Goal: Task Accomplishment & Management: Use online tool/utility

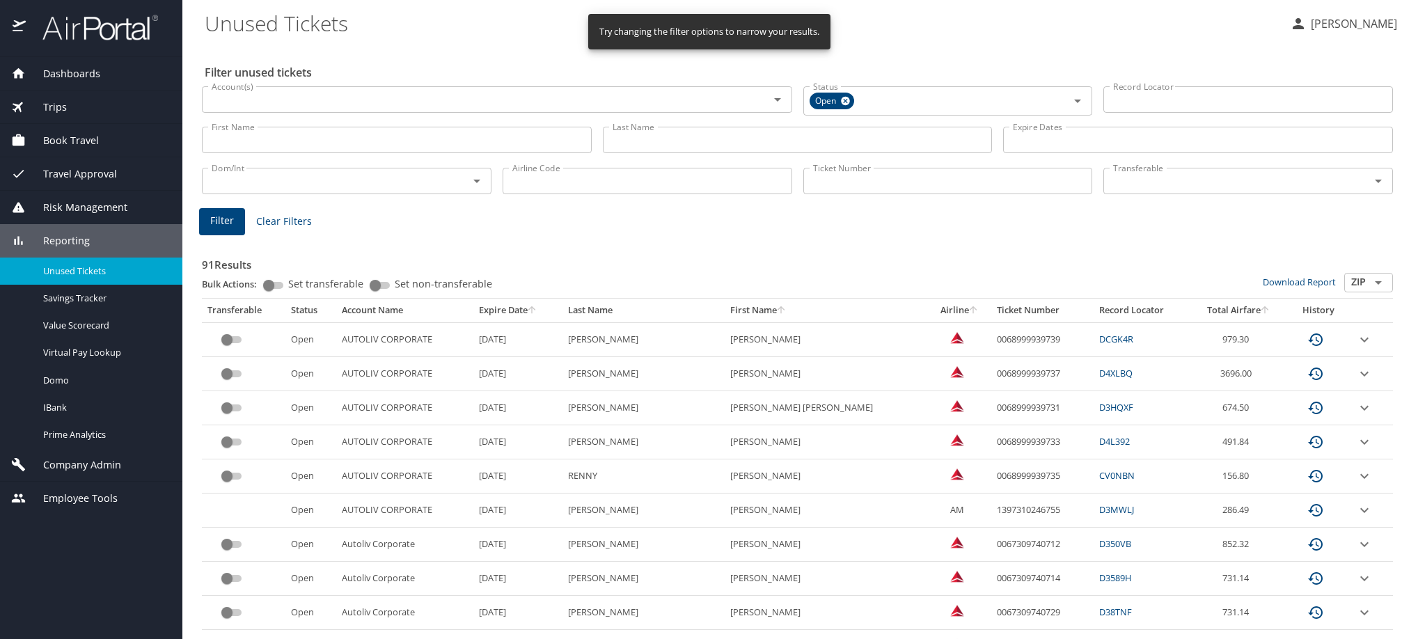
click at [67, 107] on span "Trips" at bounding box center [46, 107] width 41 height 15
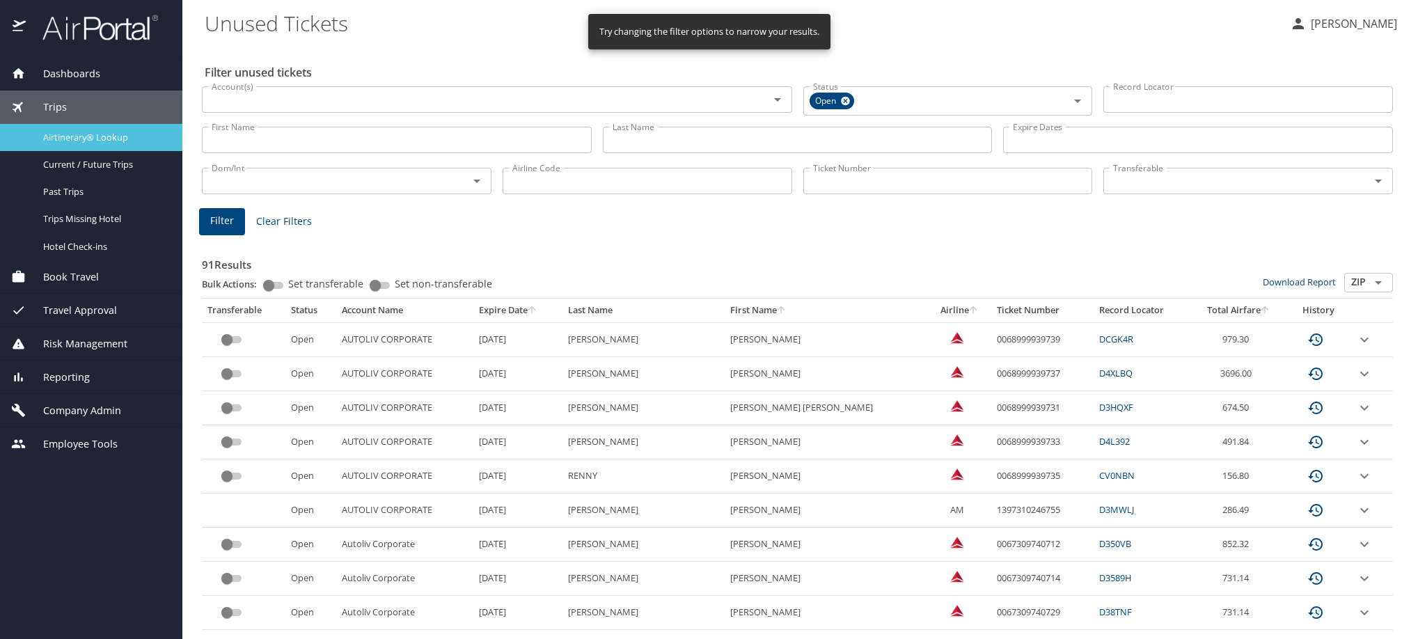
click at [72, 136] on span "Airtinerary® Lookup" at bounding box center [104, 137] width 123 height 13
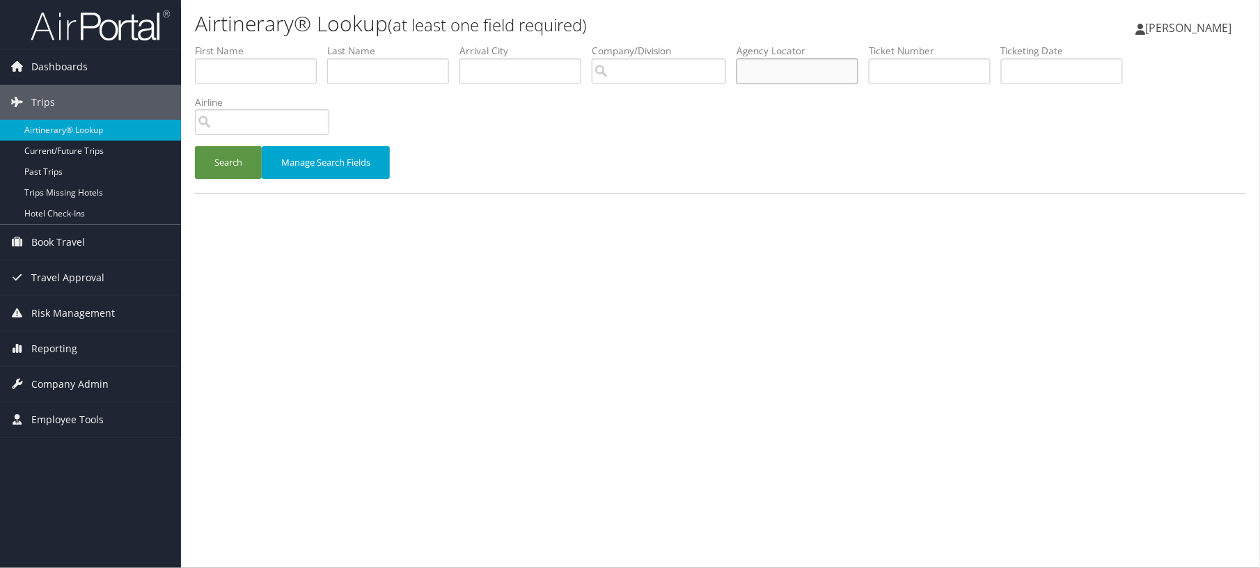
click at [859, 84] on input "text" at bounding box center [798, 71] width 122 height 26
paste input "D70F4B"
type input "D70F4B"
click at [246, 179] on button "Search" at bounding box center [228, 162] width 67 height 33
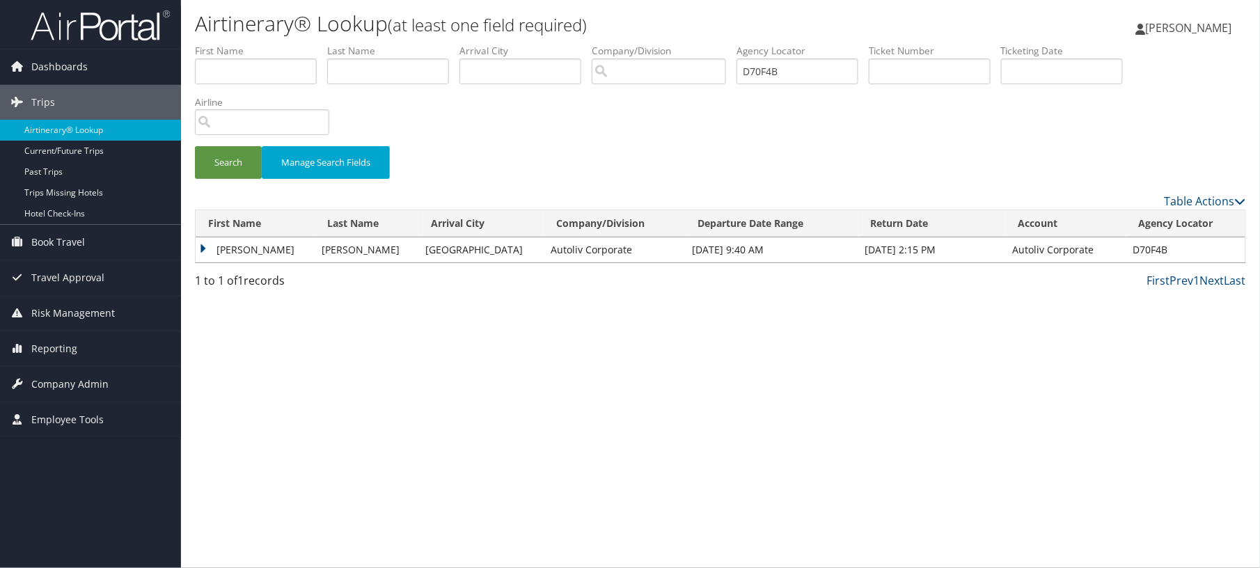
click at [249, 263] on td "[PERSON_NAME]" at bounding box center [255, 249] width 119 height 25
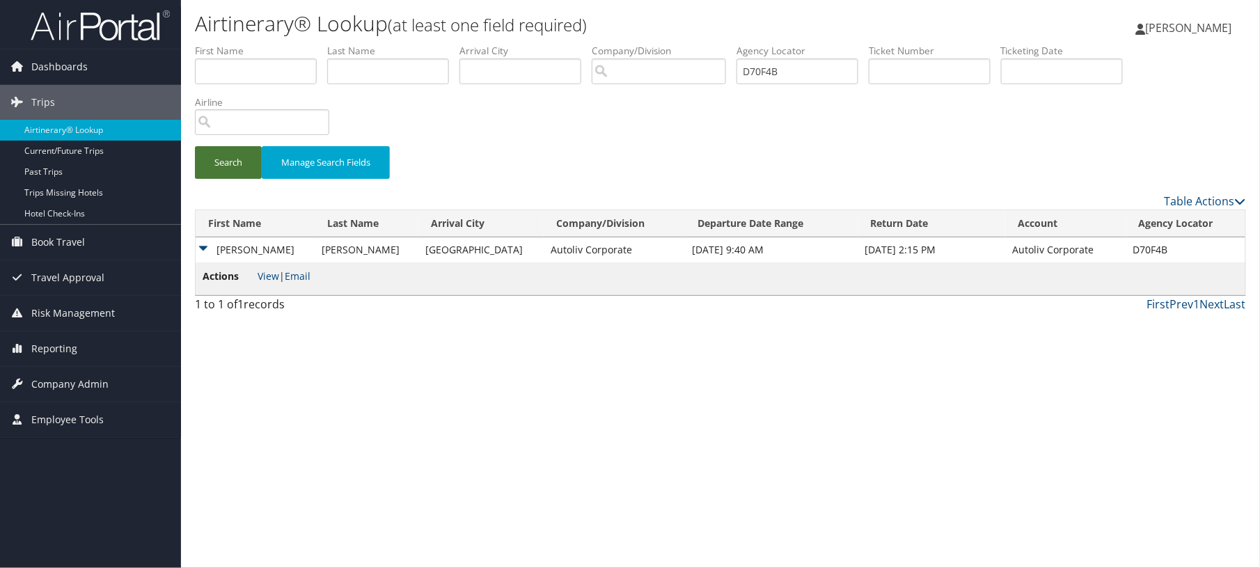
click at [251, 179] on button "Search" at bounding box center [228, 162] width 67 height 33
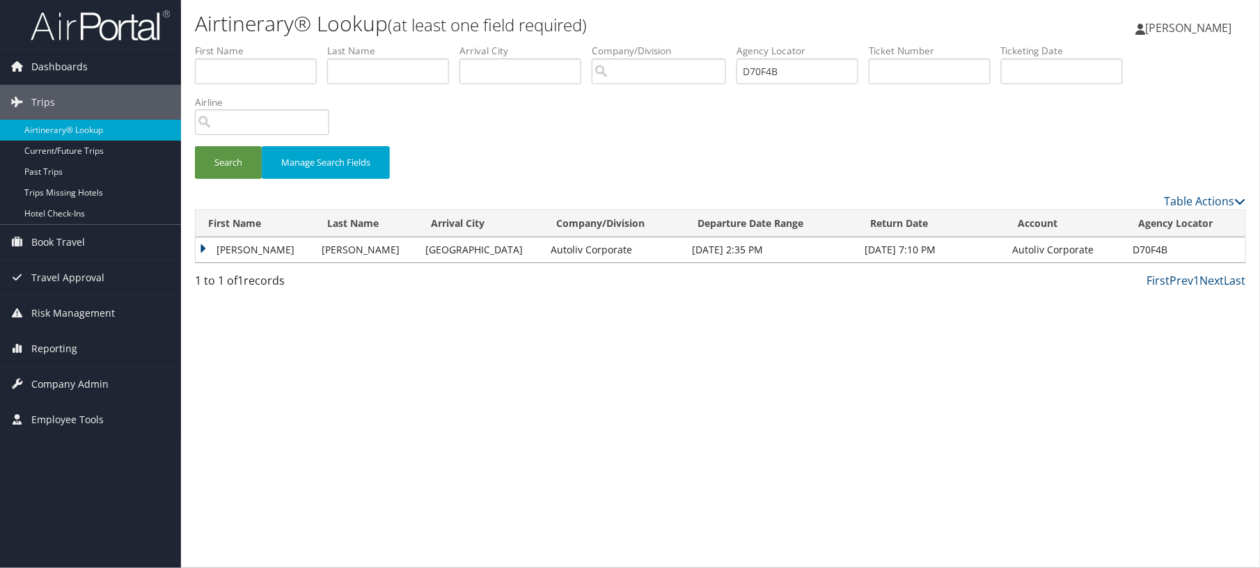
click at [251, 263] on td "[PERSON_NAME]" at bounding box center [255, 249] width 119 height 25
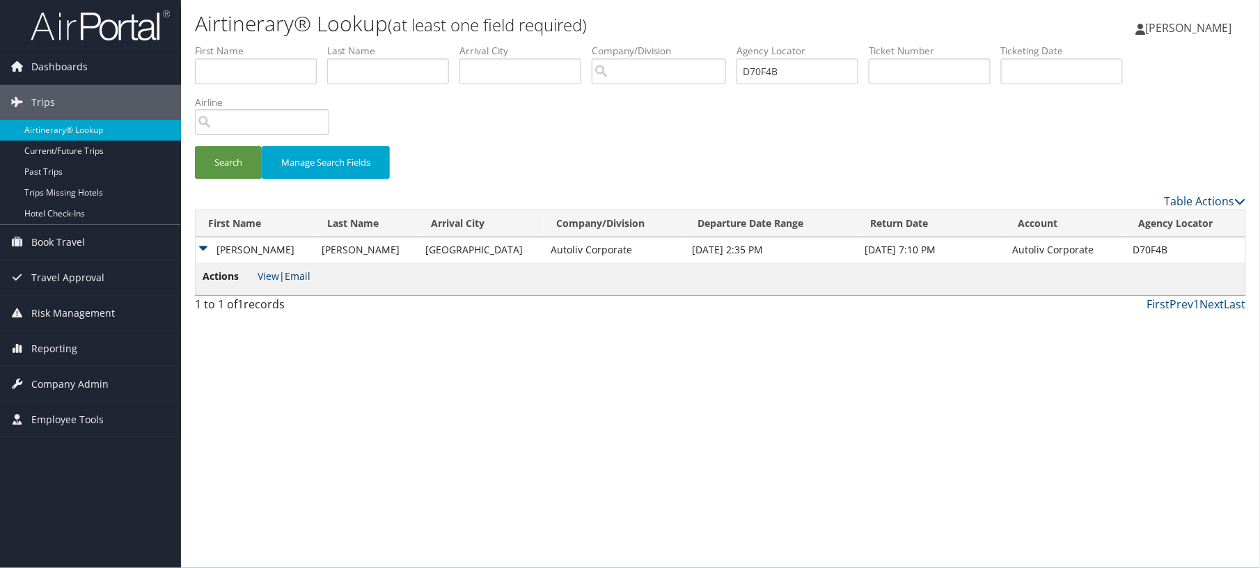
click at [311, 283] on link "Email" at bounding box center [298, 275] width 26 height 13
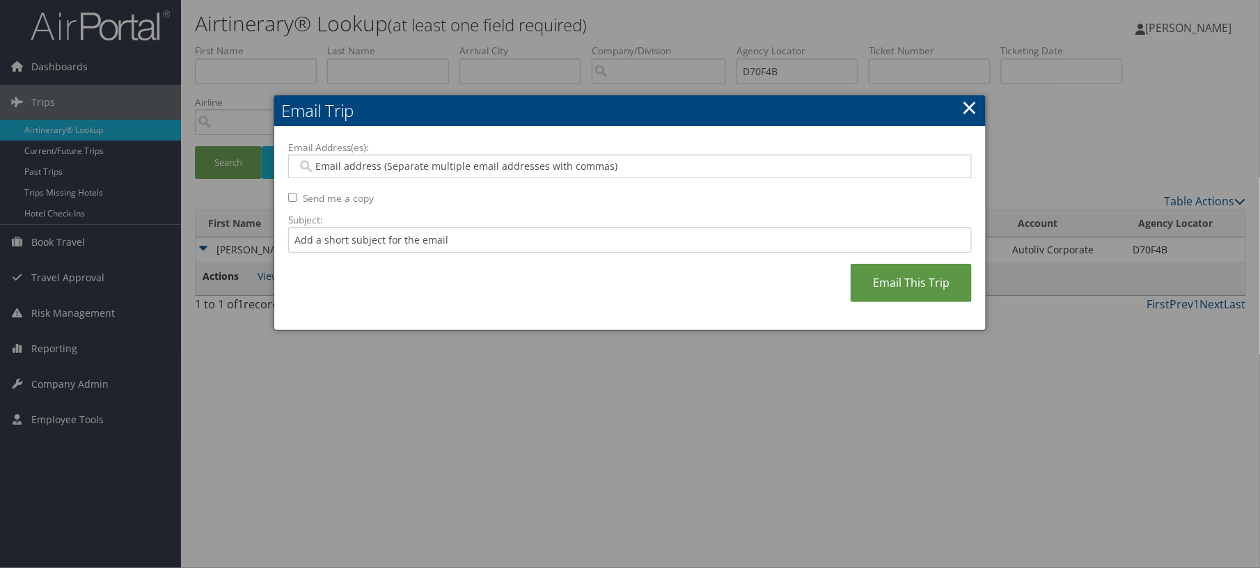
click at [388, 173] on input "Email Address(es):" at bounding box center [623, 166] width 653 height 14
paste input "[PERSON_NAME][EMAIL_ADDRESS][DOMAIN_NAME]"
type input "[PERSON_NAME][EMAIL_ADDRESS][DOMAIN_NAME]"
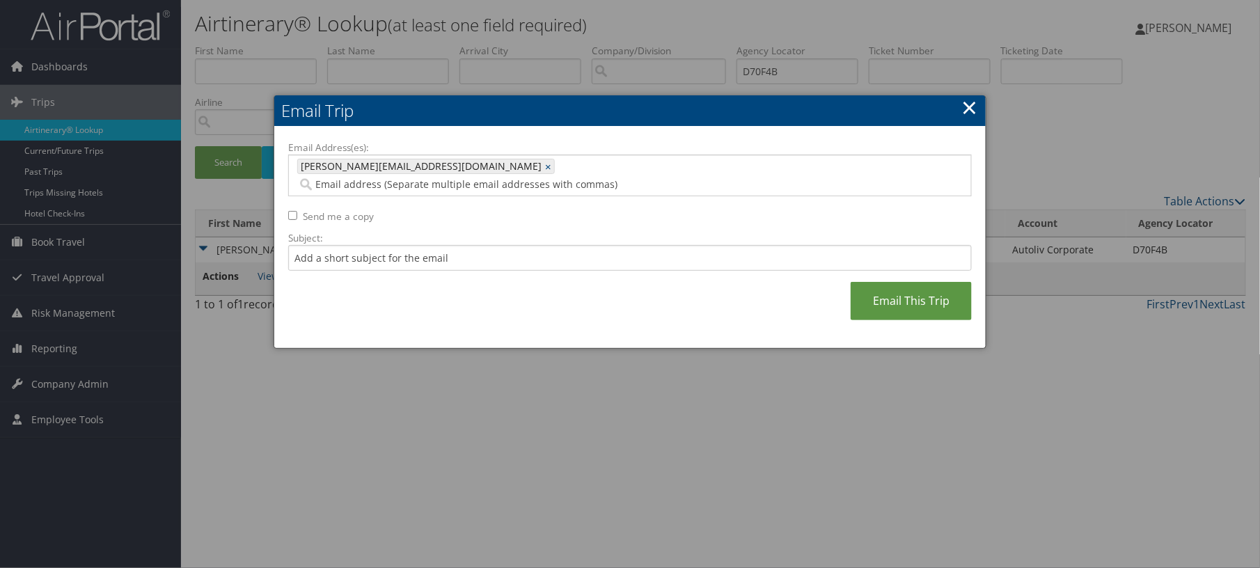
click at [297, 220] on input "Send me a copy" at bounding box center [292, 215] width 9 height 9
checkbox input "true"
click at [876, 320] on link "Email This Trip" at bounding box center [911, 301] width 121 height 38
